Goal: Browse casually

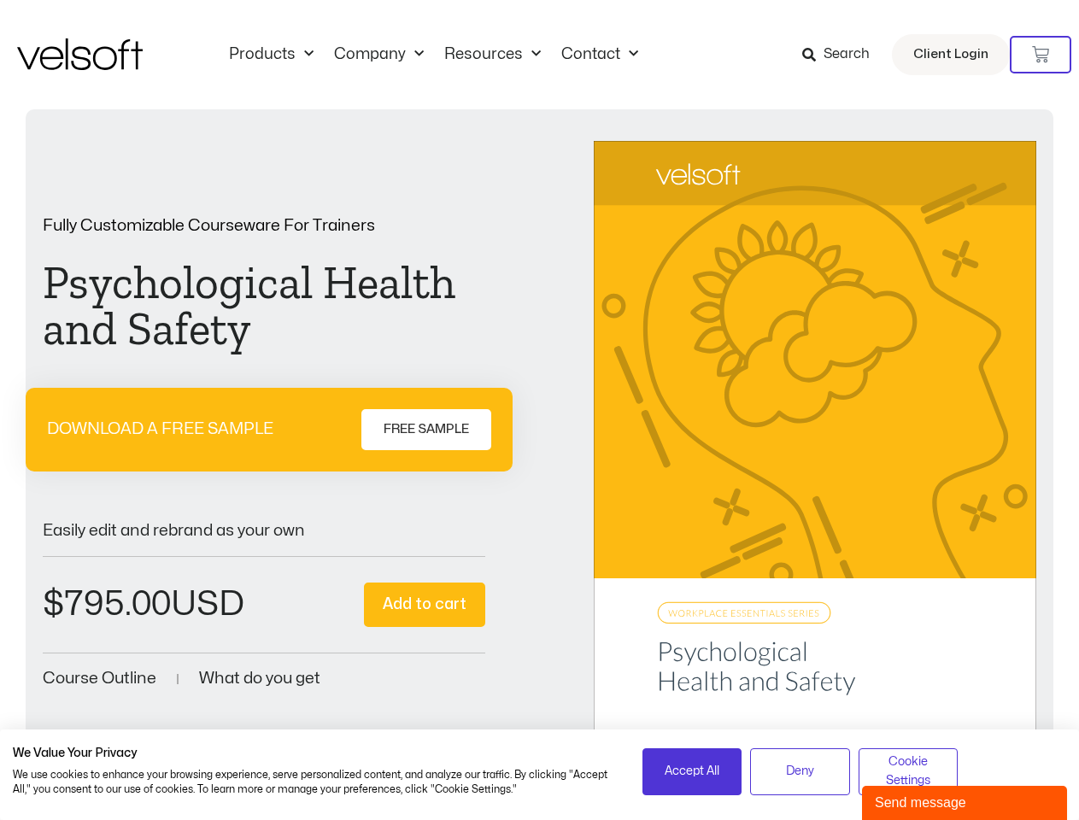
click at [539, 410] on div "Fully Customizable Courseware For Trainers Psychological Health and Safety DOWN…" at bounding box center [539, 455] width 993 height 628
click at [1040, 55] on icon at bounding box center [1040, 54] width 17 height 17
click at [692, 771] on span "Accept All" at bounding box center [691, 771] width 55 height 19
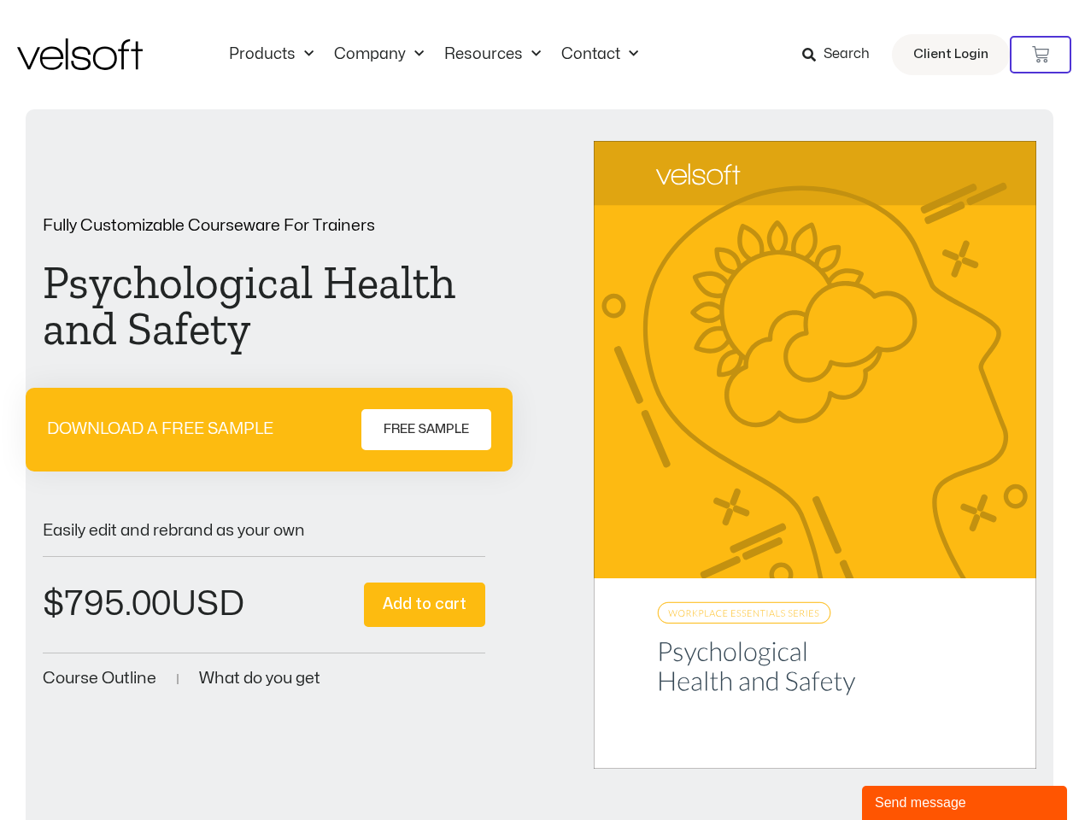
click at [799, 771] on div "Fully Customizable Courseware For Trainers Psychological Health and Safety DOWN…" at bounding box center [539, 468] width 1027 height 719
click at [908, 771] on div "Fully Customizable Courseware For Trainers Psychological Health and Safety DOWN…" at bounding box center [539, 468] width 1027 height 719
click at [964, 803] on div "Send message" at bounding box center [964, 803] width 179 height 20
